Goal: Complete application form

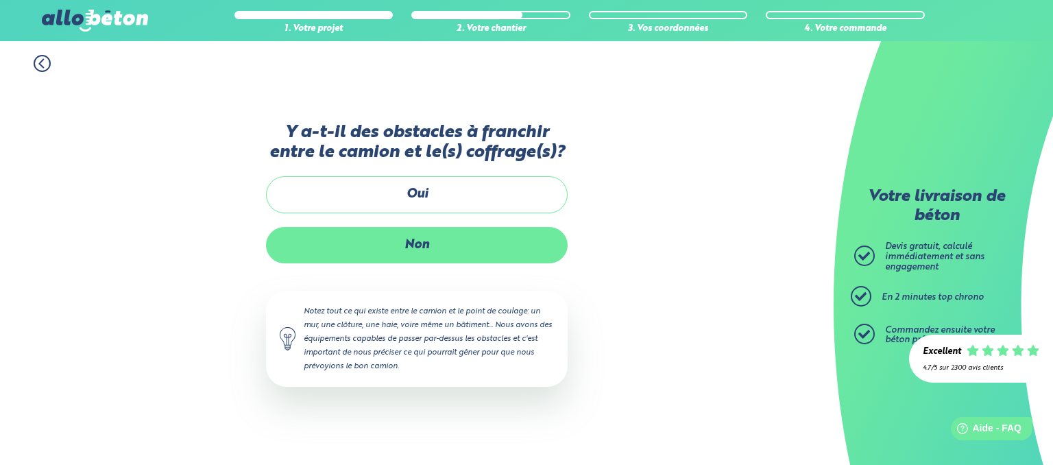
click at [491, 242] on label "Non" at bounding box center [417, 245] width 302 height 36
click at [0, 0] on input "Non" at bounding box center [0, 0] width 0 height 0
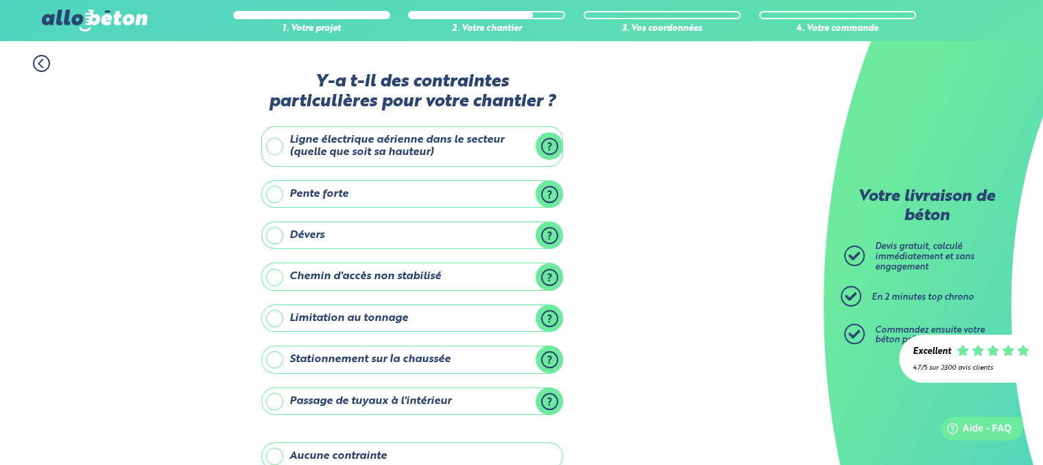
click at [488, 198] on label "Pente forte" at bounding box center [412, 193] width 302 height 27
click at [0, 0] on input "Pente forte" at bounding box center [0, 0] width 0 height 0
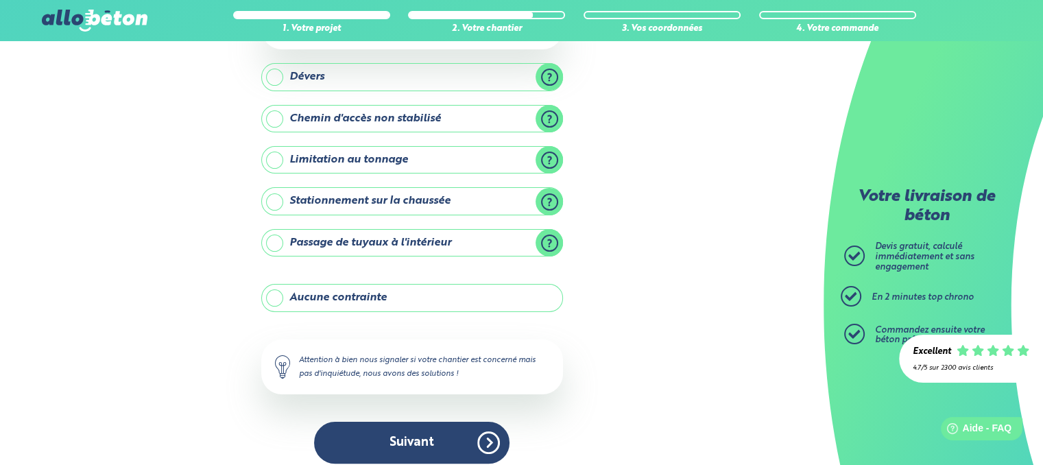
scroll to position [223, 0]
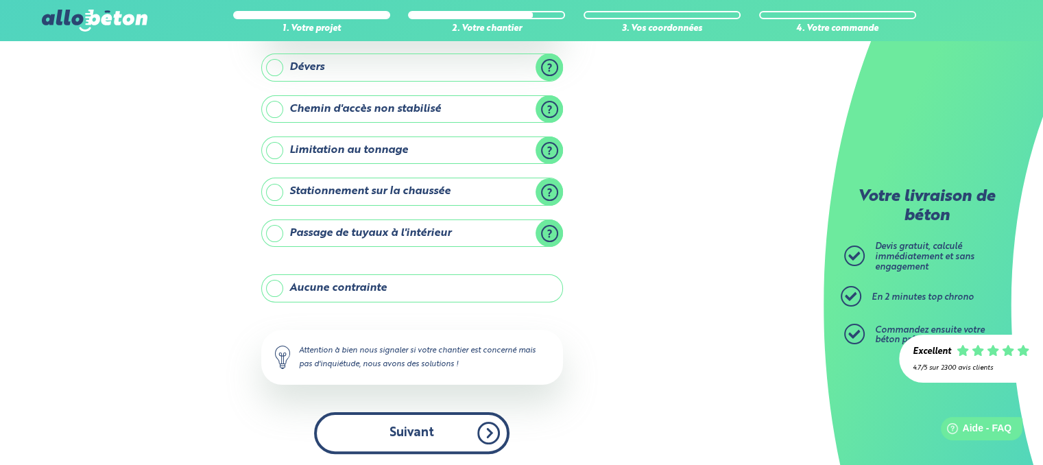
click at [452, 441] on button "Suivant" at bounding box center [411, 433] width 195 height 42
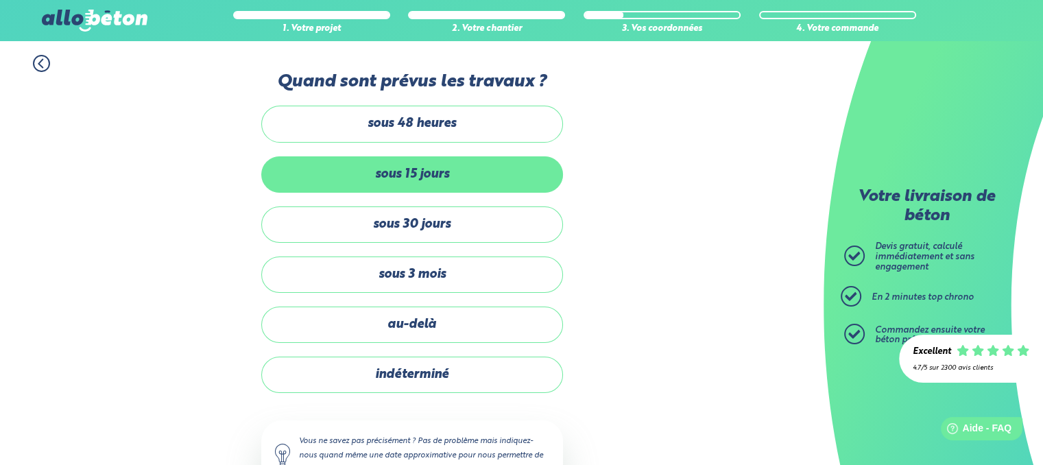
click at [511, 165] on label "sous 15 jours" at bounding box center [412, 174] width 302 height 36
click at [0, 0] on input "sous 15 jours" at bounding box center [0, 0] width 0 height 0
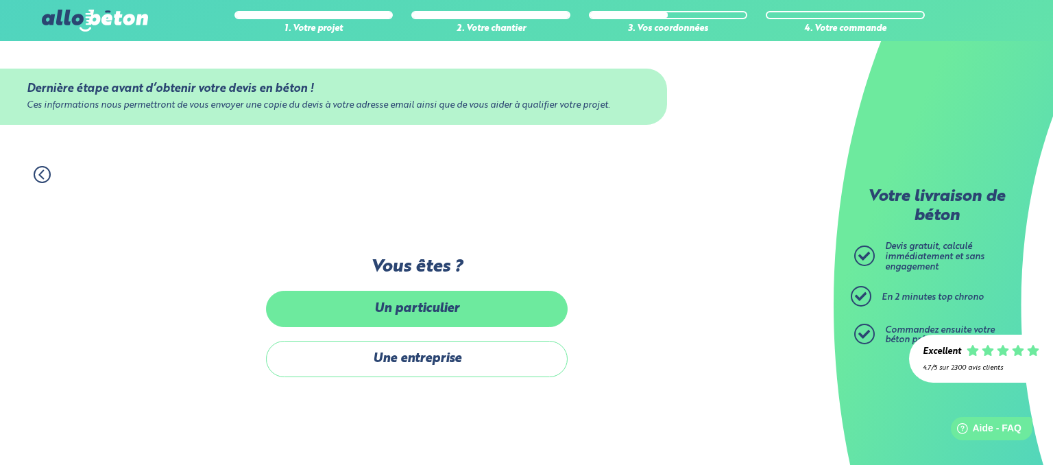
click at [520, 313] on label "Un particulier" at bounding box center [417, 309] width 302 height 36
click at [0, 0] on input "Un particulier" at bounding box center [0, 0] width 0 height 0
